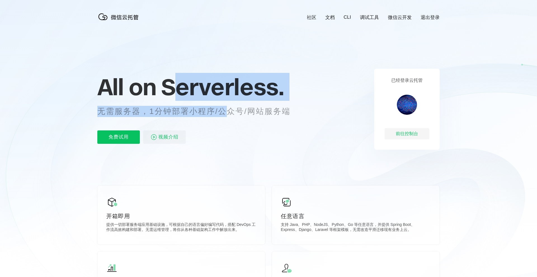
scroll to position [0, 994]
click at [177, 97] on div "All on Serverless. 无需服务器，1分钟部署小程序/公众号/网站服务端 免费试用 视频介绍" at bounding box center [200, 109] width 207 height 81
click at [177, 97] on span "Serverless." at bounding box center [222, 87] width 123 height 28
drag, startPoint x: 177, startPoint y: 97, endPoint x: 217, endPoint y: 116, distance: 44.5
click at [217, 116] on div "All on Serverless. 无需服务器，1分钟部署小程序/公众号/网站服务端 免费试用 视频介绍" at bounding box center [200, 109] width 207 height 81
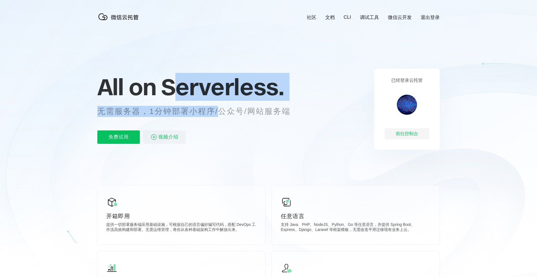
click at [217, 116] on p "无需服务器，1分钟部署小程序/公众号/网站服务端" at bounding box center [198, 111] width 203 height 11
drag, startPoint x: 217, startPoint y: 116, endPoint x: 198, endPoint y: 84, distance: 37.9
click at [198, 84] on div "All on Serverless. 无需服务器，1分钟部署小程序/公众号/网站服务端 免费试用 视频介绍" at bounding box center [200, 109] width 207 height 81
click at [198, 84] on span "Serverless." at bounding box center [222, 87] width 123 height 28
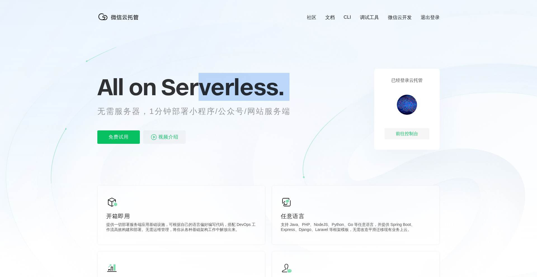
drag, startPoint x: 198, startPoint y: 84, endPoint x: 207, endPoint y: 101, distance: 19.3
click at [207, 101] on div "All on Serverless. 无需服务器，1分钟部署小程序/公众号/网站服务端 免费试用 视频介绍" at bounding box center [200, 109] width 207 height 81
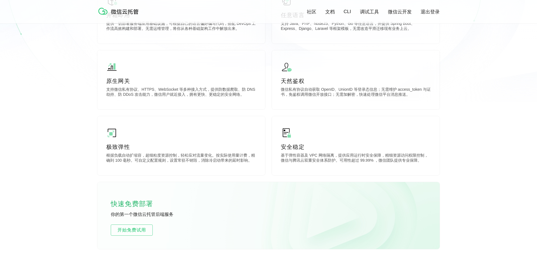
scroll to position [197, 0]
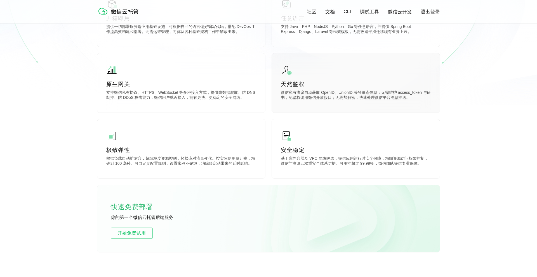
click at [316, 91] on p "微信私有协议自动获取 OpenID、UnionID 等登录态信息；无需维护 access_token 与证书，免鉴权调用微信开放接口；无需加解密，快速处理微信…" at bounding box center [356, 95] width 150 height 11
drag, startPoint x: 317, startPoint y: 93, endPoint x: 319, endPoint y: 102, distance: 10.2
click at [319, 102] on div "天然鉴权 微信私有协议自动获取 OpenID、UnionID 等登录态信息；无需维护 access_token 与证书，免鉴权调用微信开放接口；无需加解密，快…" at bounding box center [356, 82] width 168 height 59
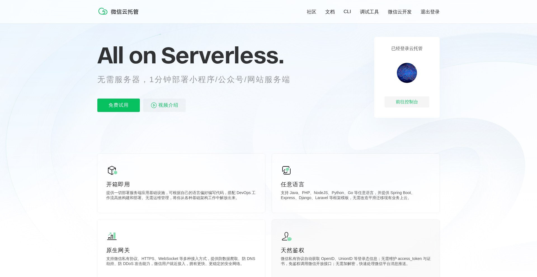
scroll to position [30, 0]
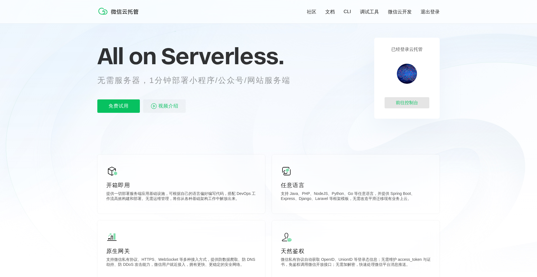
click at [404, 103] on div "前往控制台" at bounding box center [406, 102] width 45 height 11
